Goal: Transaction & Acquisition: Purchase product/service

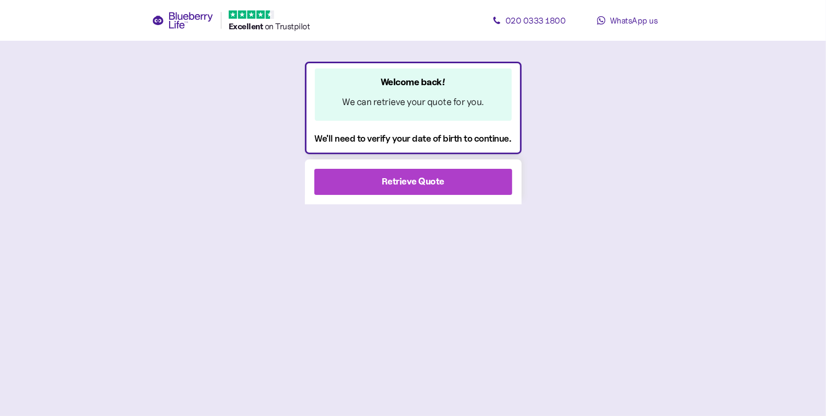
click at [446, 177] on div "Retrieve Quote" at bounding box center [414, 181] width 170 height 25
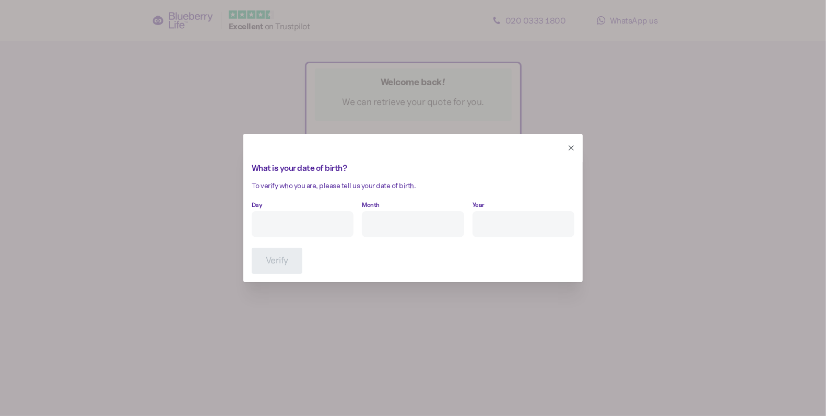
click at [336, 219] on input "Day" at bounding box center [303, 224] width 102 height 26
type input "2"
type input "6"
type input "****"
click at [275, 271] on span "Verify" at bounding box center [277, 260] width 22 height 25
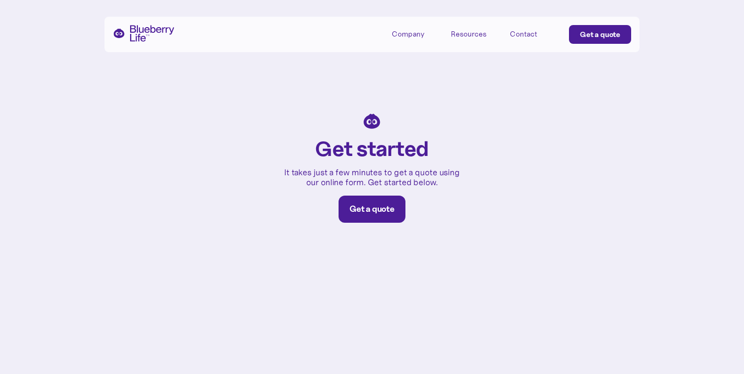
scroll to position [4436, 0]
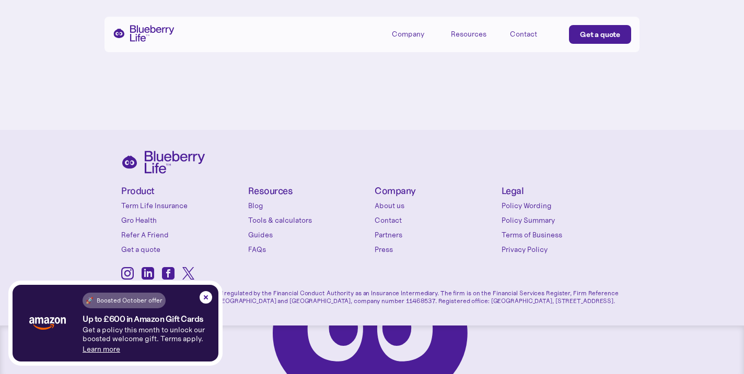
click at [519, 221] on link "Policy Summary" at bounding box center [562, 220] width 122 height 10
